Goal: Task Accomplishment & Management: Use online tool/utility

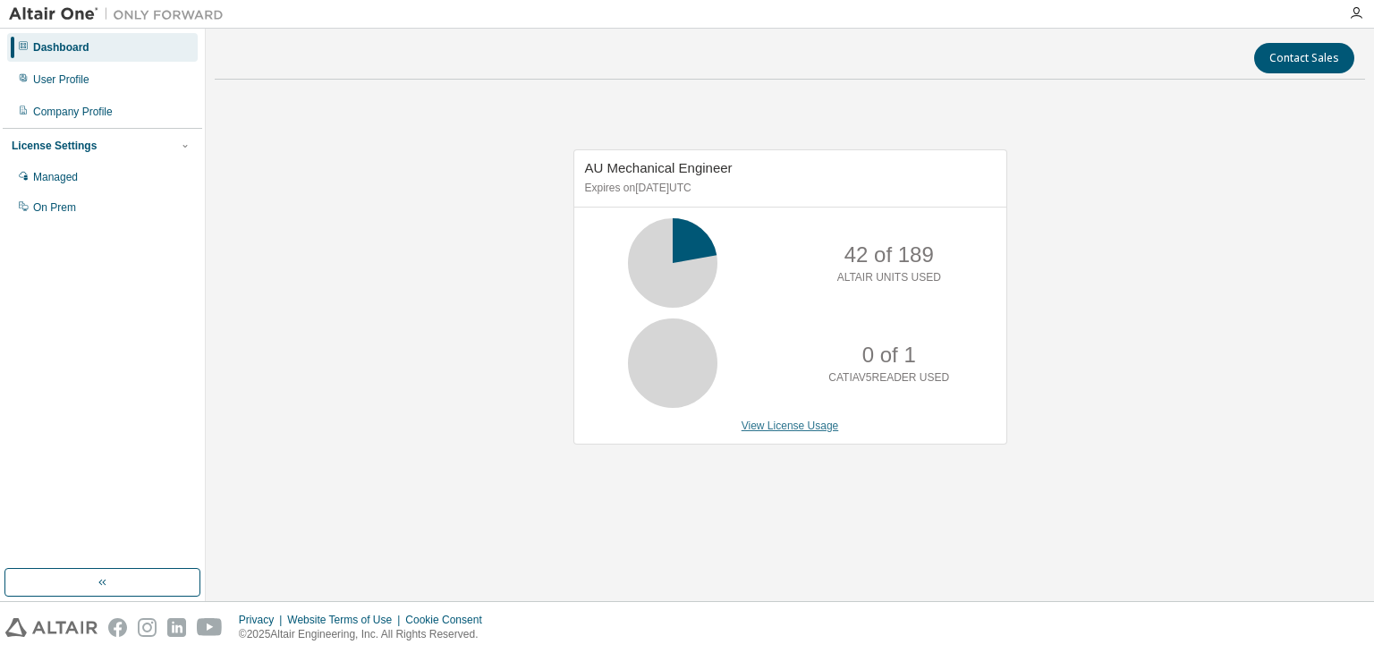
click at [807, 425] on link "View License Usage" at bounding box center [789, 425] width 97 height 13
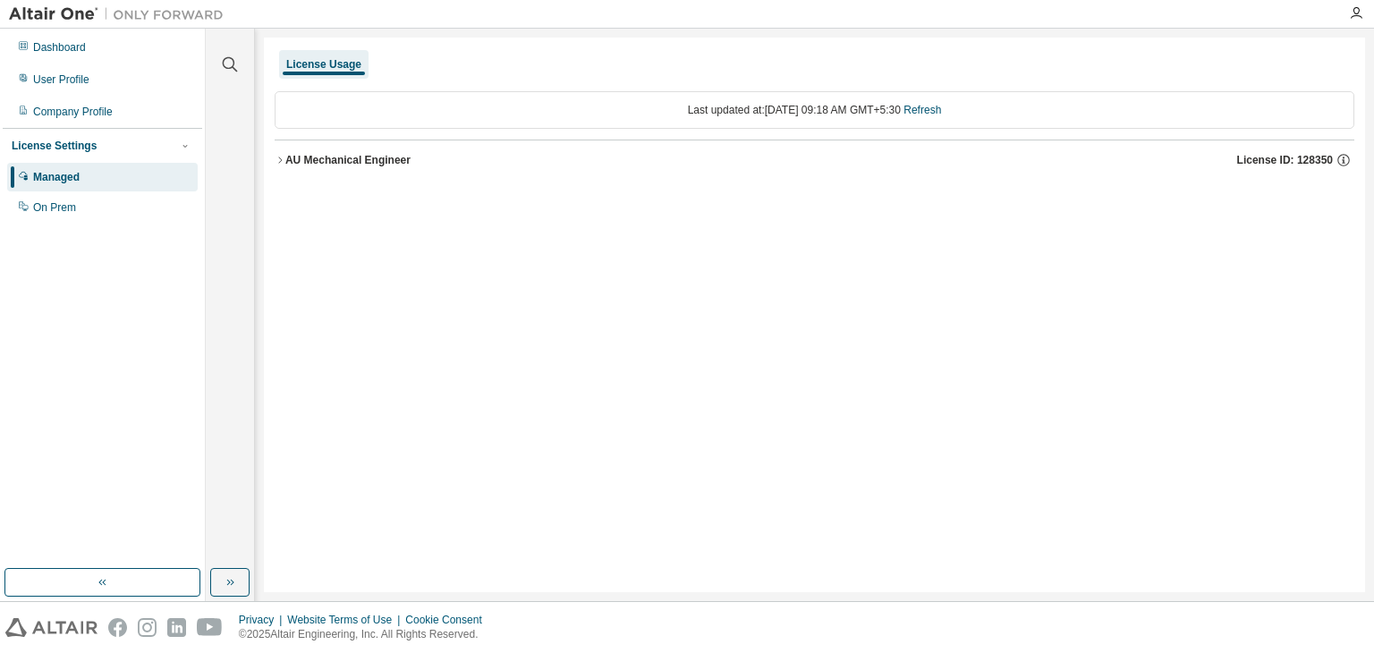
click at [278, 158] on icon "button" at bounding box center [280, 160] width 11 height 11
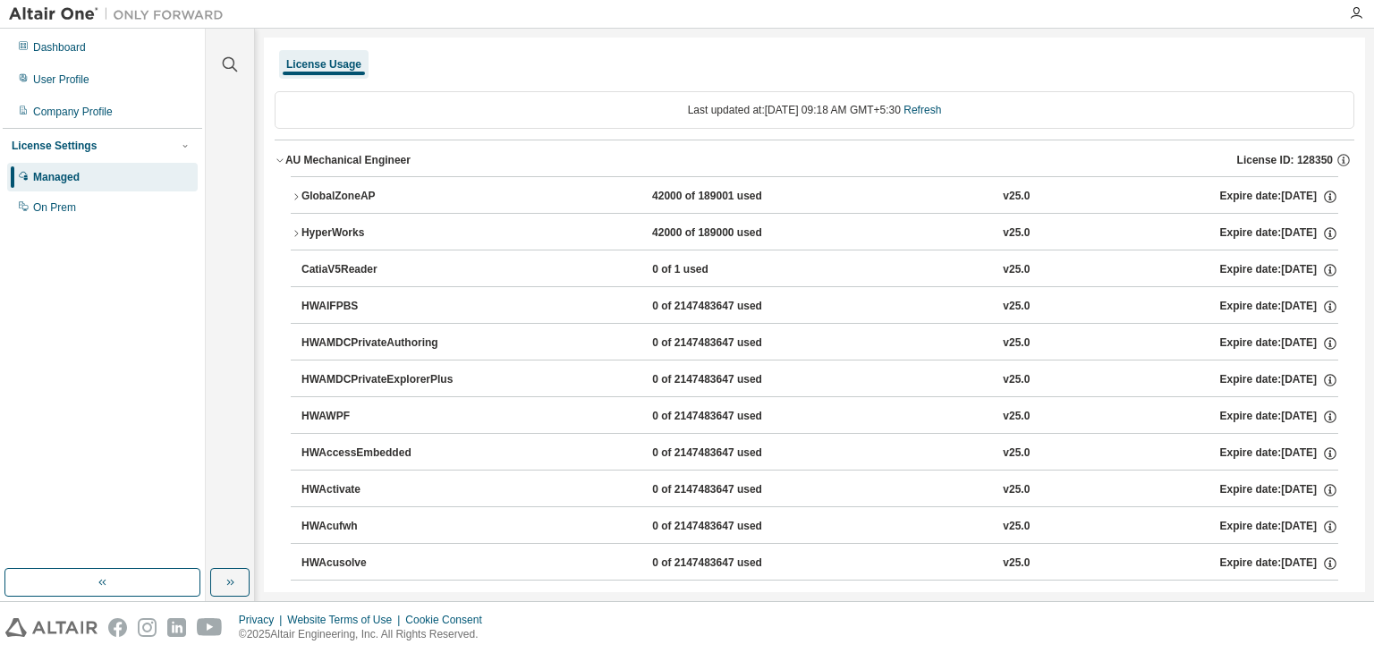
click at [297, 193] on icon "button" at bounding box center [296, 196] width 11 height 11
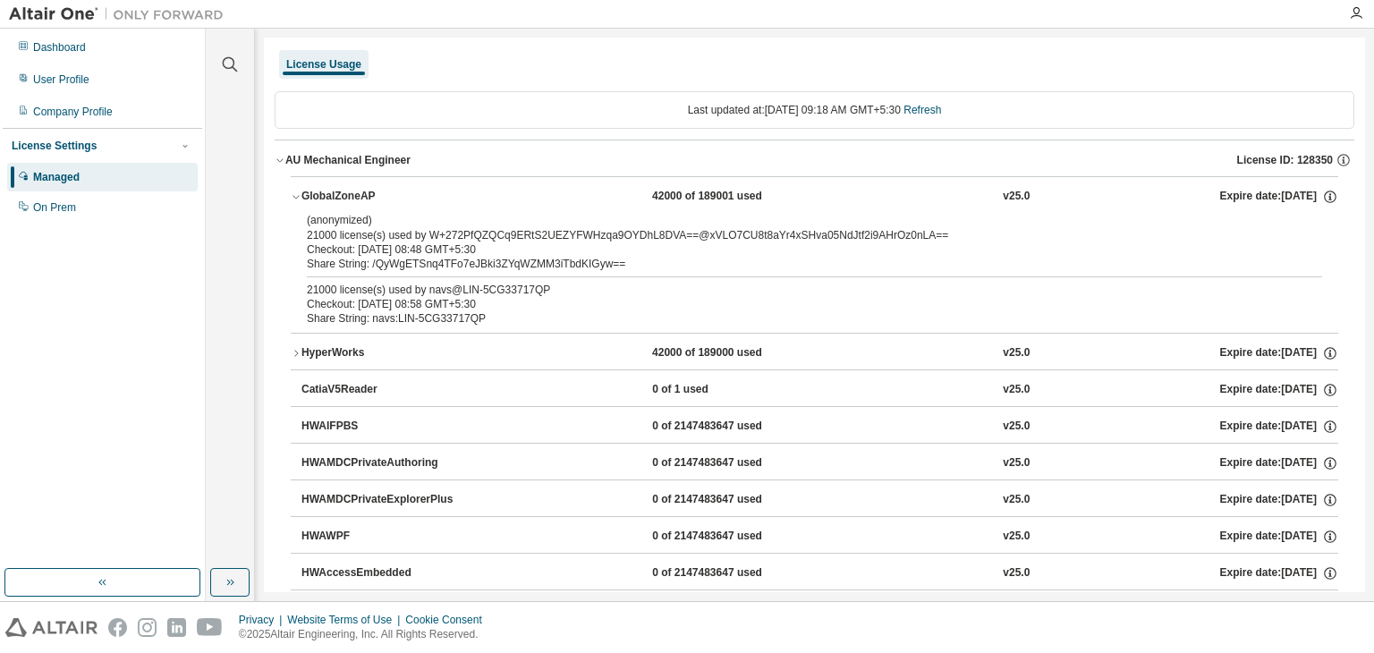
click at [294, 352] on icon "button" at bounding box center [296, 353] width 11 height 11
